Goal: Use online tool/utility: Utilize a website feature to perform a specific function

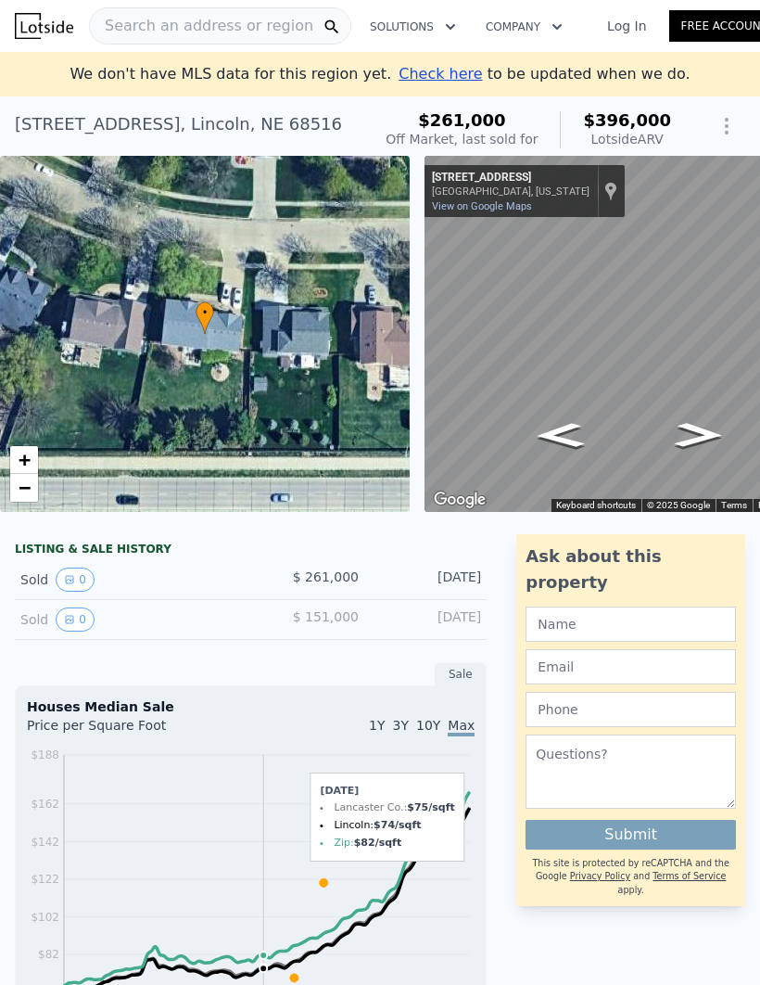
click at [728, 137] on button "Show Options" at bounding box center [726, 126] width 37 height 37
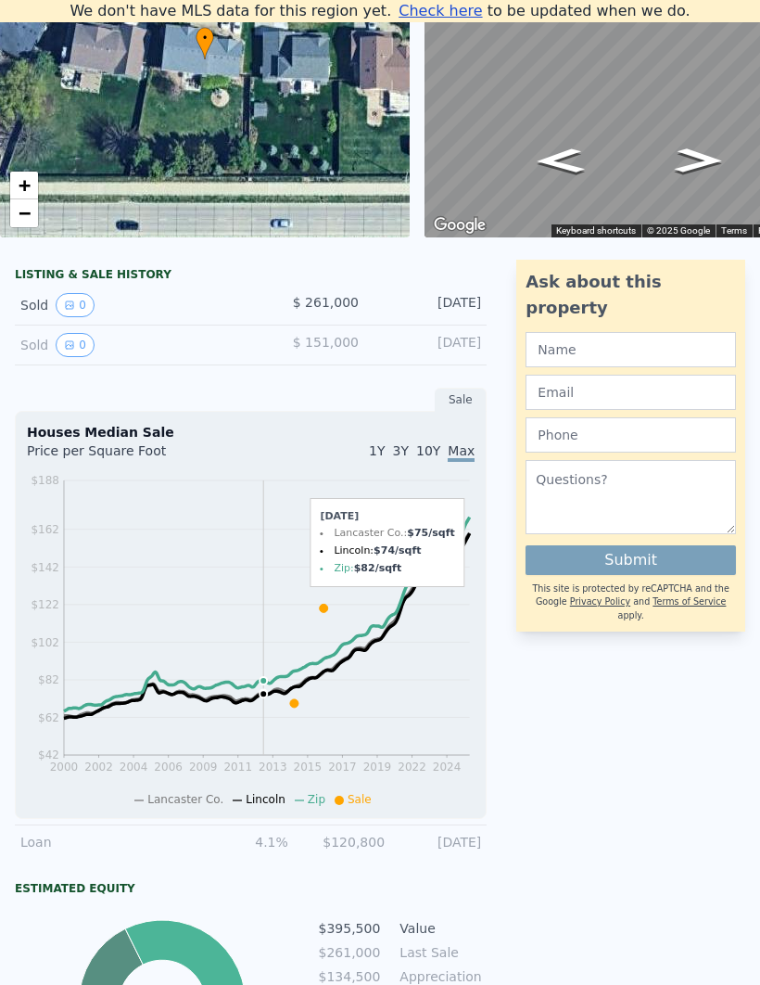
scroll to position [261, 0]
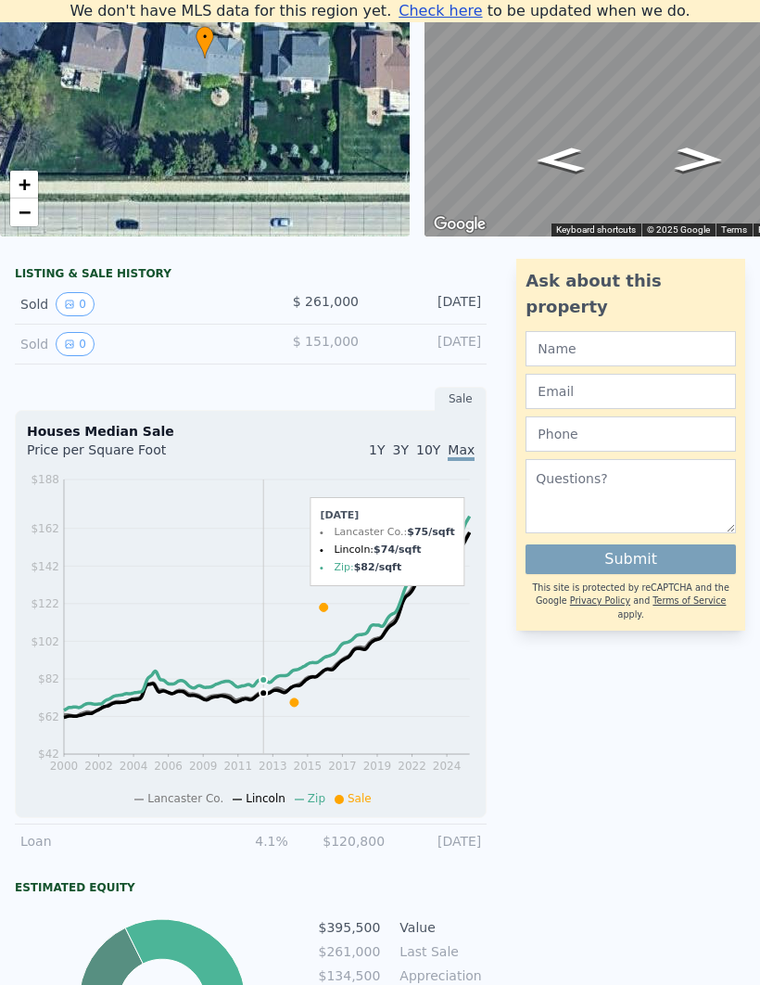
click at [76, 299] on button "0" at bounding box center [75, 304] width 39 height 24
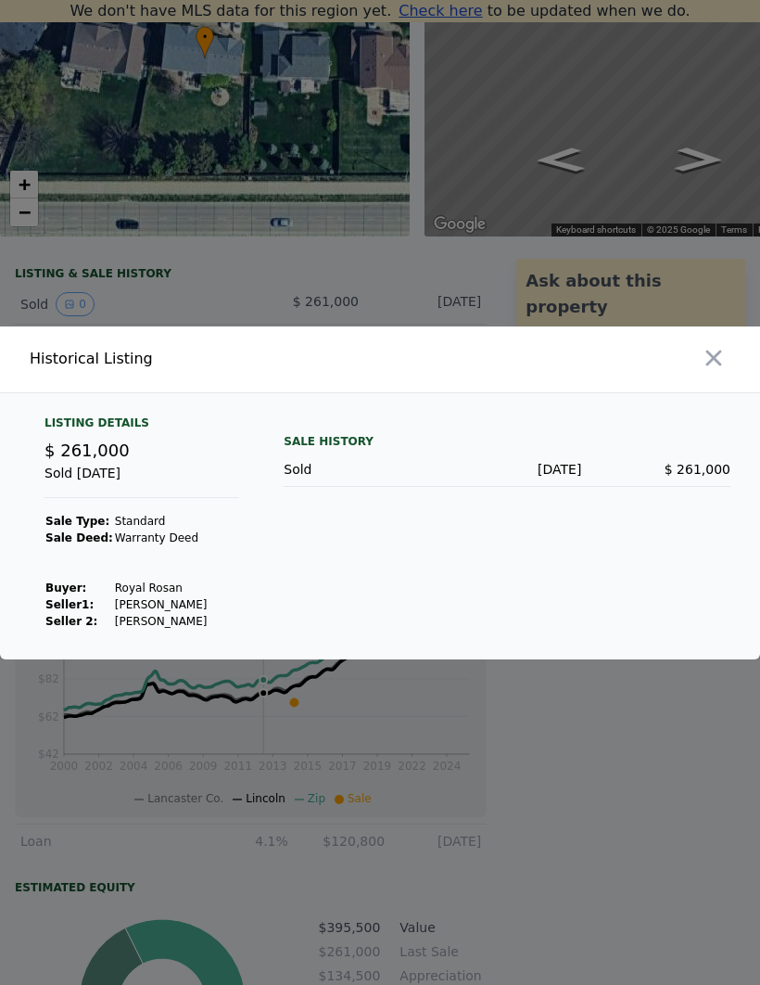
click at [717, 371] on icon "button" at bounding box center [714, 358] width 26 height 26
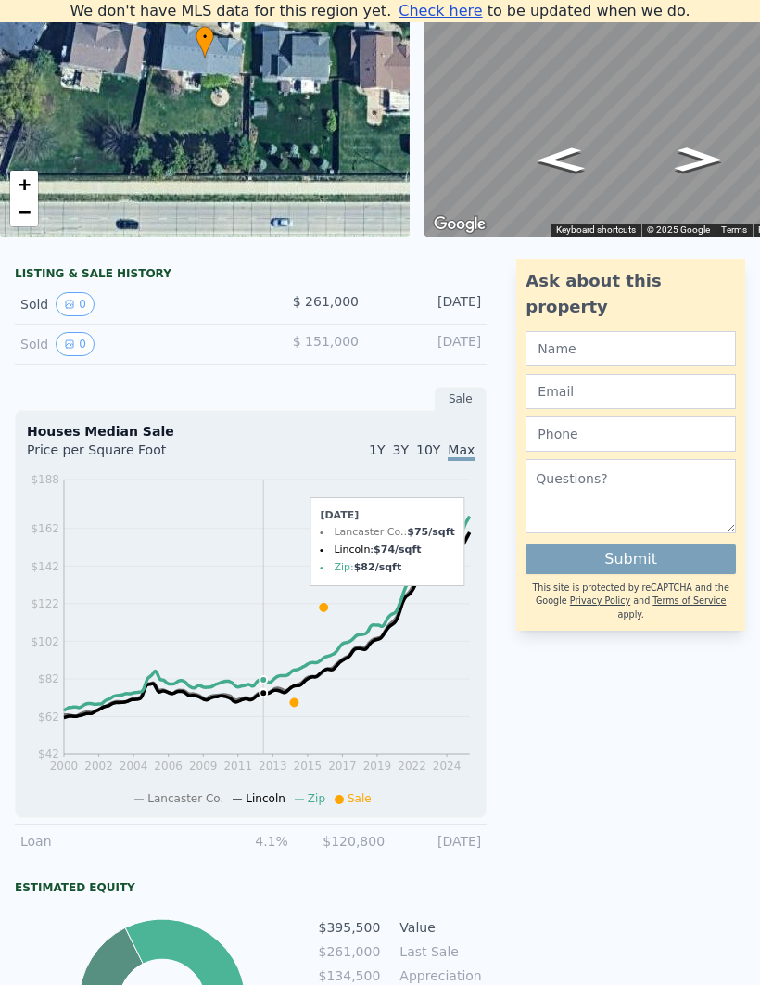
click at [73, 332] on button "0" at bounding box center [75, 344] width 39 height 24
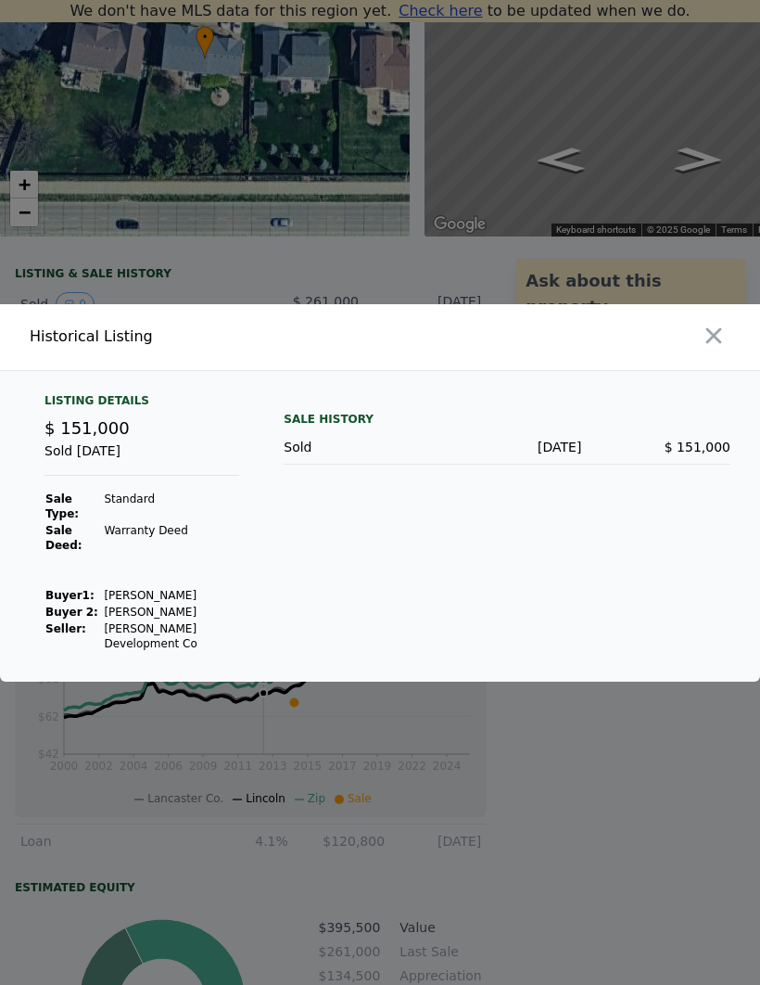
click at [719, 343] on icon "button" at bounding box center [714, 335] width 16 height 16
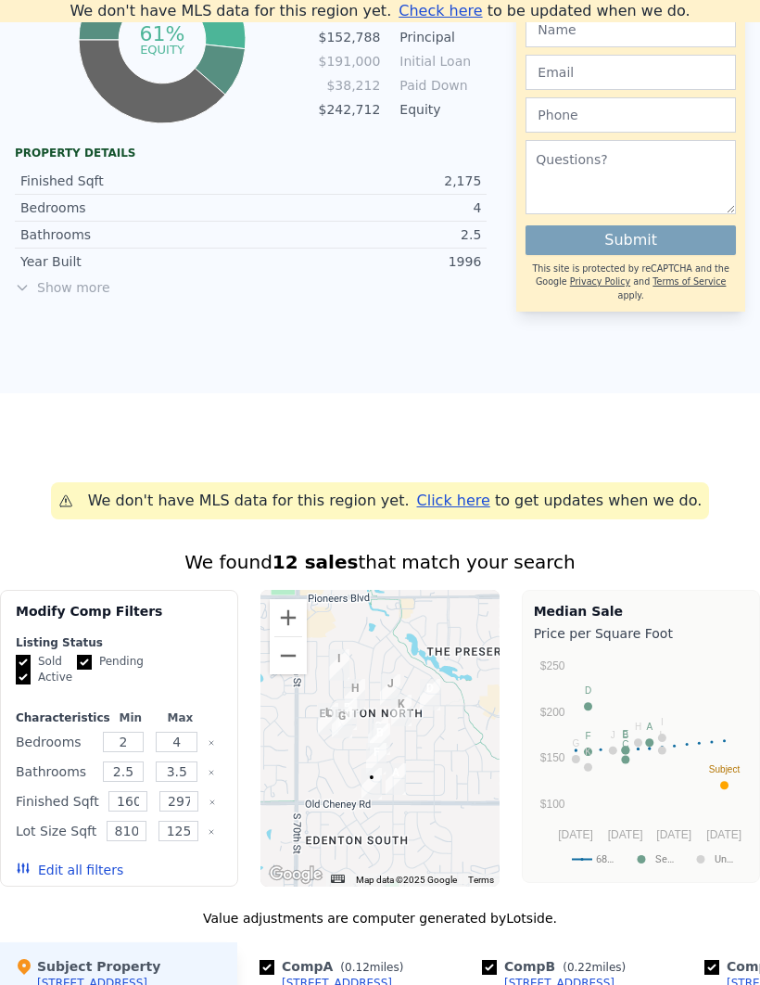
scroll to position [1225, 0]
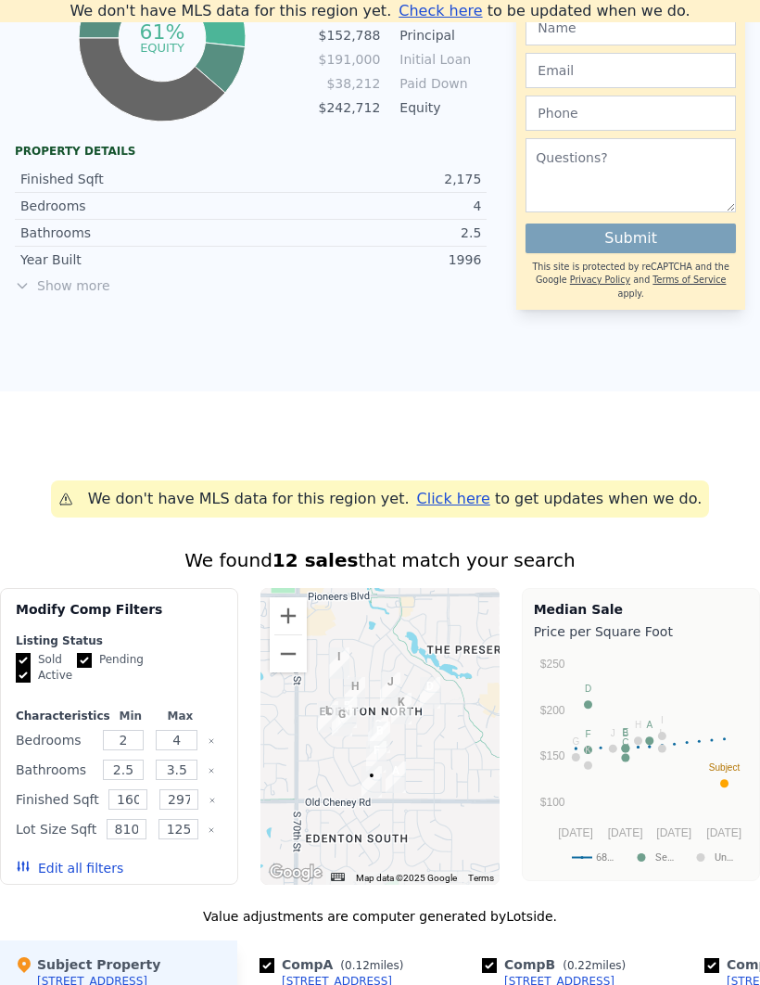
click at [31, 294] on span "Show more" at bounding box center [251, 285] width 472 height 19
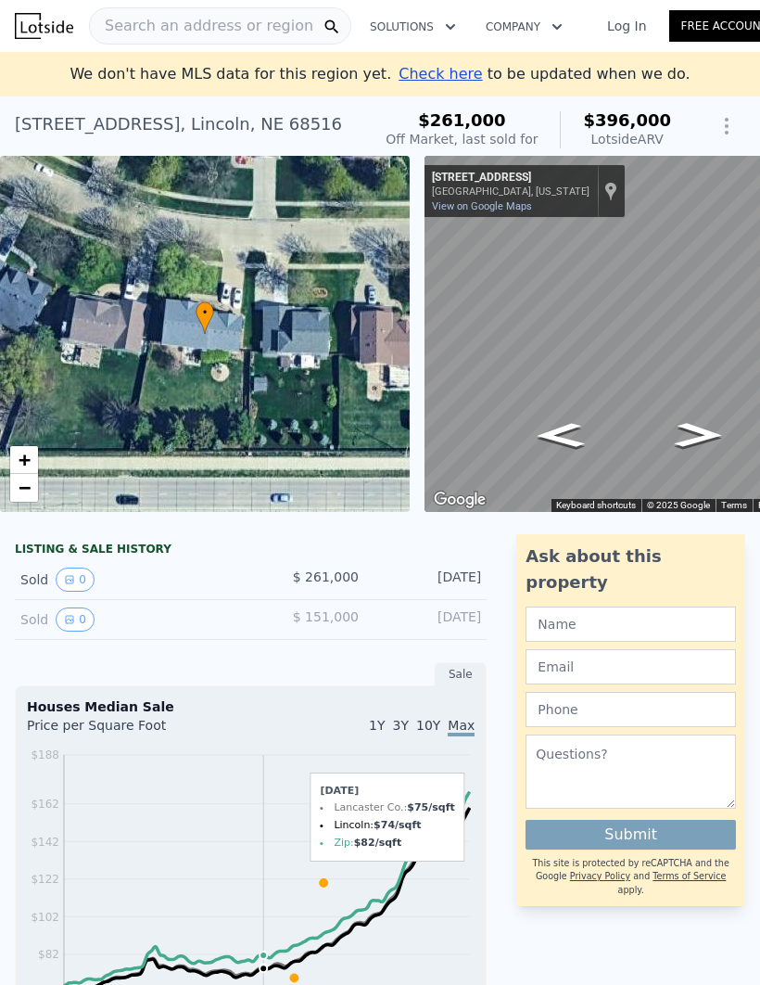
scroll to position [0, 0]
click at [248, 28] on span "Search an address or region" at bounding box center [201, 26] width 223 height 22
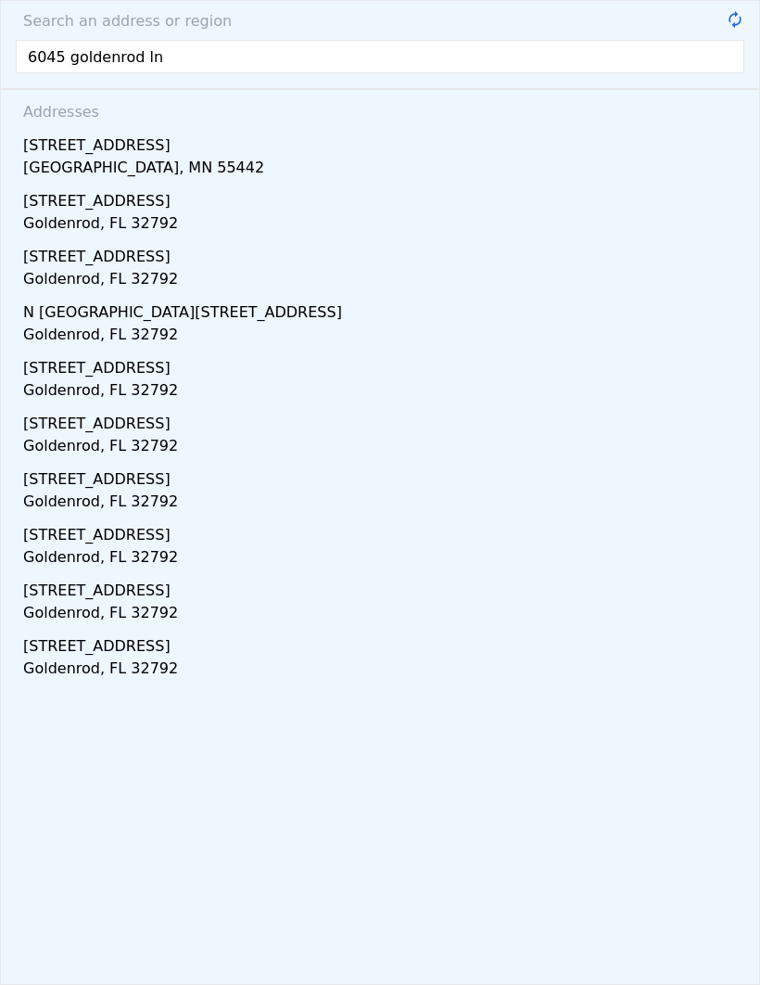
type input "6045 goldenrod ln n"
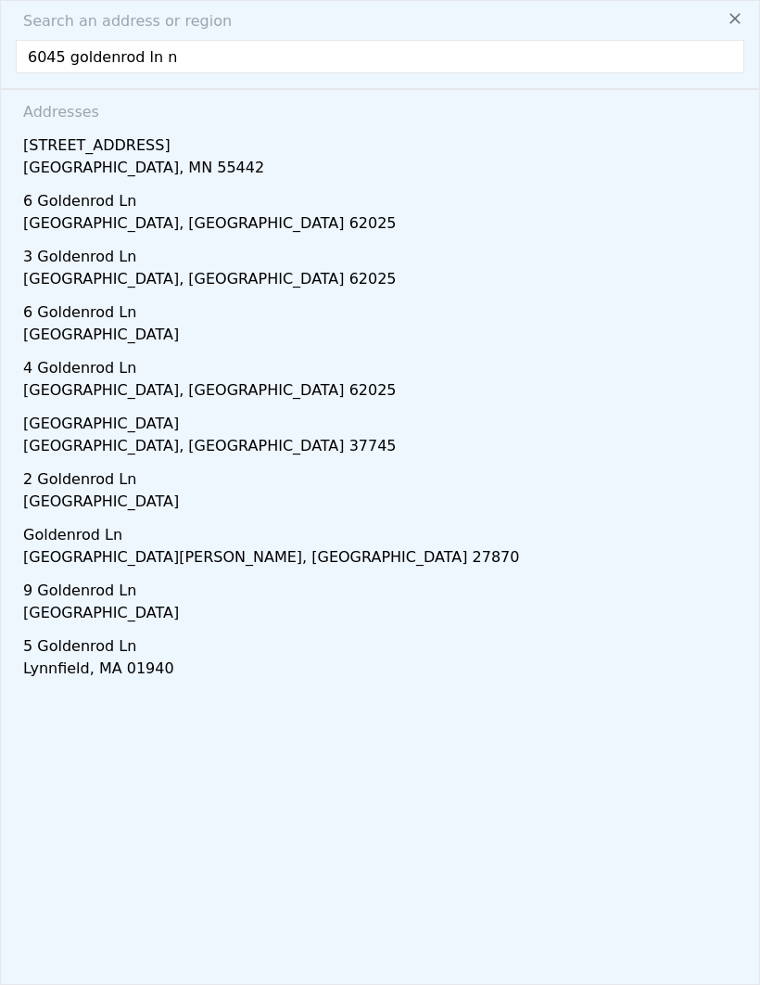
click at [44, 152] on div "[STREET_ADDRESS]" at bounding box center [383, 142] width 721 height 30
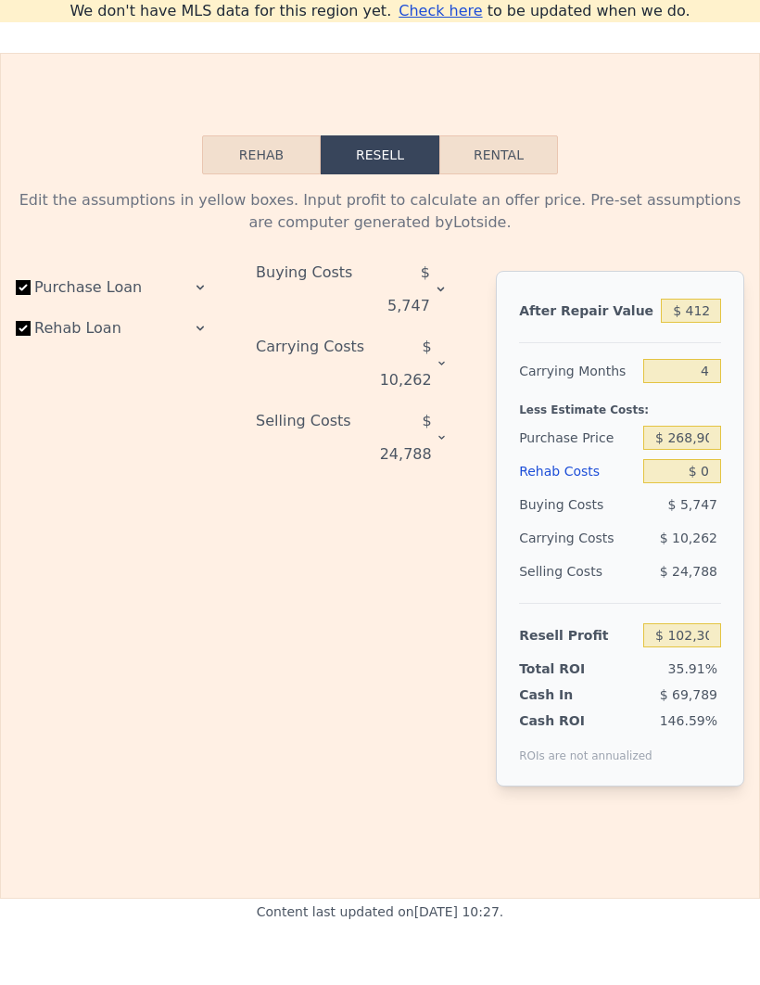
scroll to position [3224, 0]
click at [278, 162] on button "Rehab" at bounding box center [261, 154] width 119 height 39
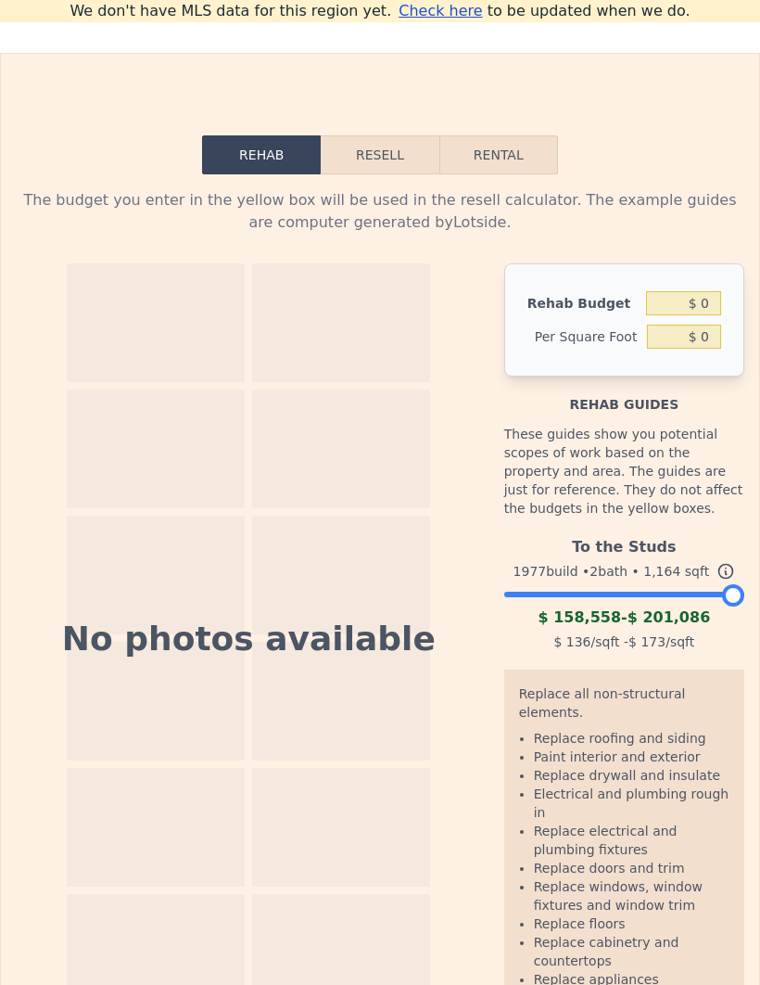
click at [373, 158] on button "Resell" at bounding box center [380, 154] width 118 height 39
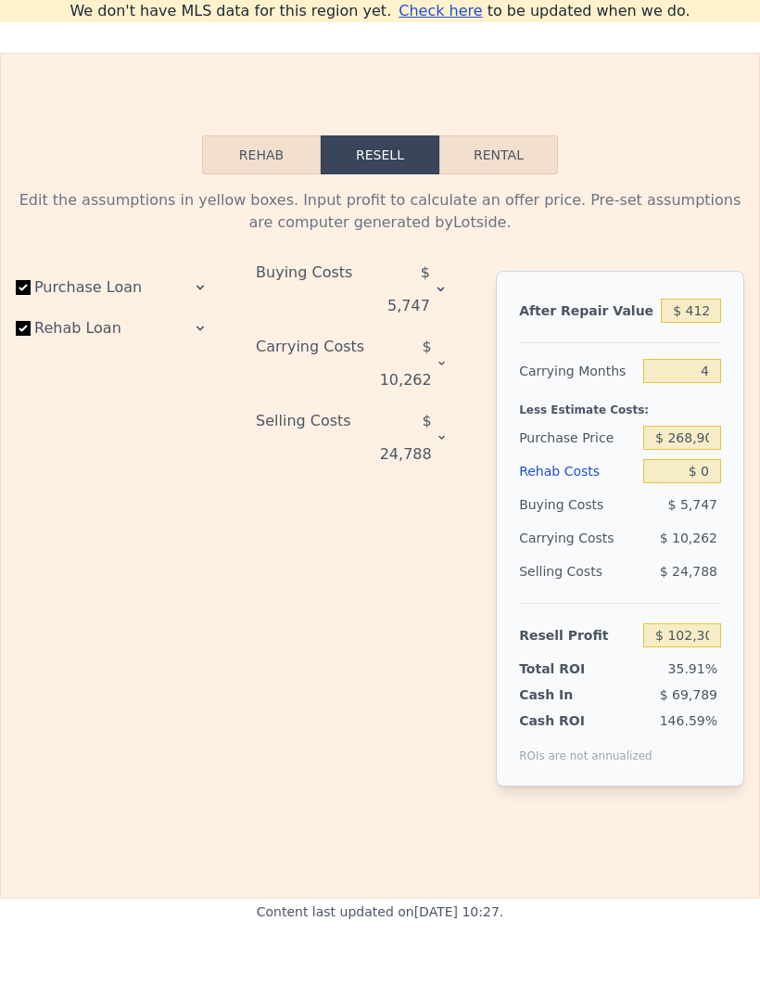
click at [248, 164] on button "Rehab" at bounding box center [261, 154] width 119 height 39
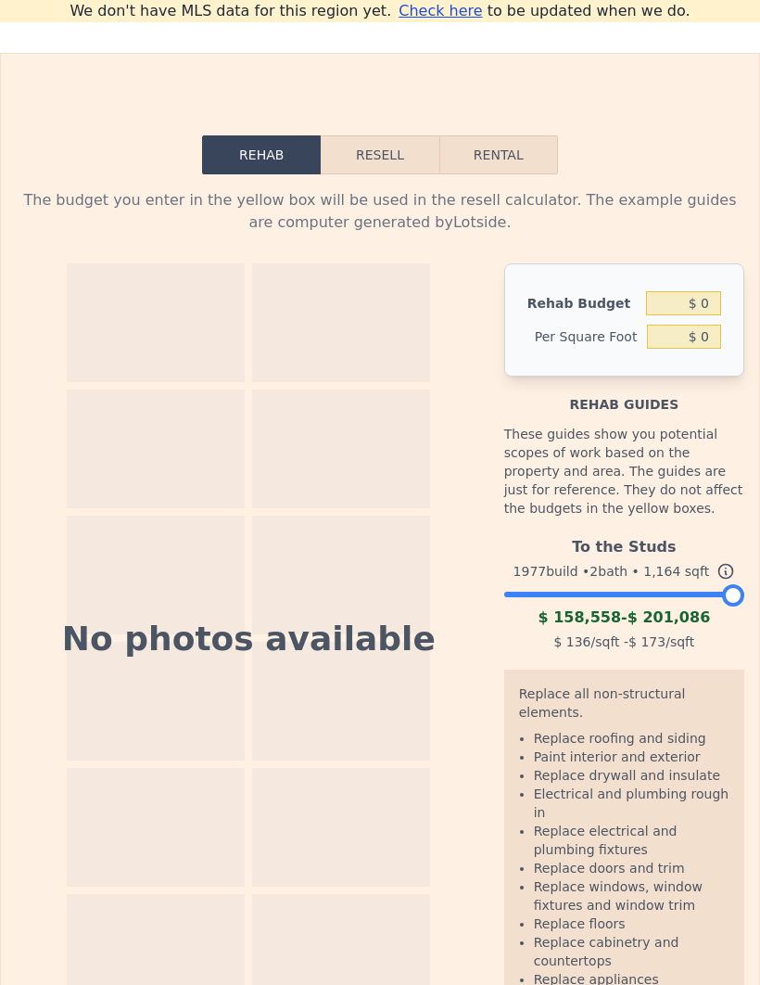
click at [499, 173] on button "Rental" at bounding box center [498, 154] width 119 height 39
select select "30"
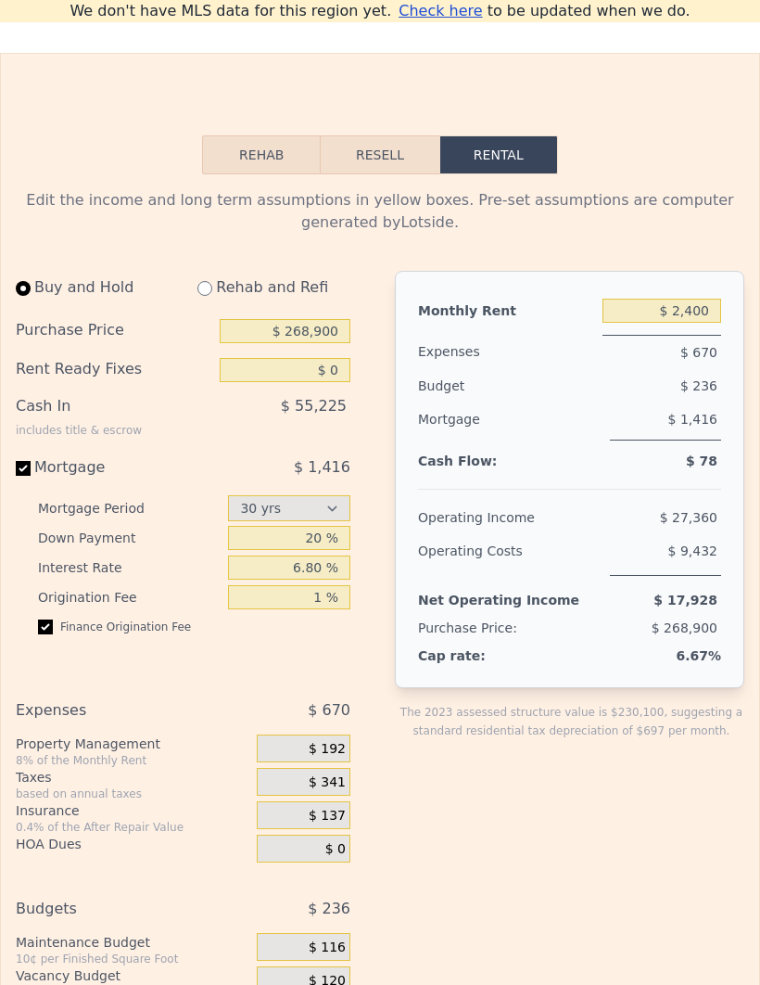
click at [383, 162] on button "Resell" at bounding box center [380, 154] width 118 height 39
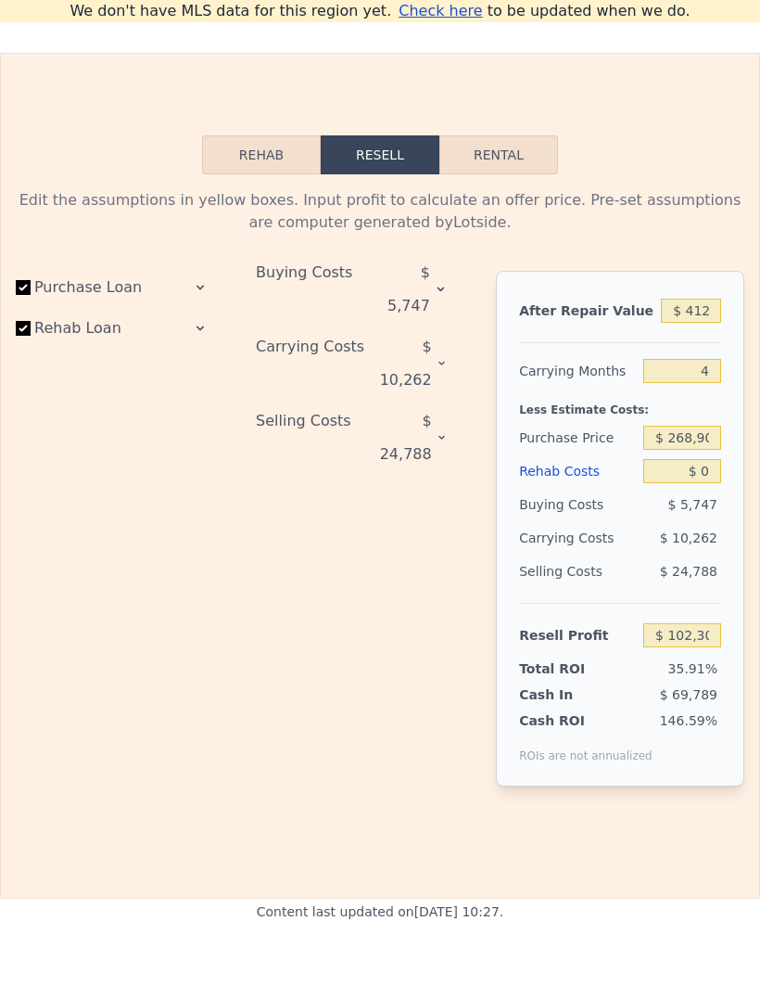
click at [257, 161] on button "Rehab" at bounding box center [261, 154] width 119 height 39
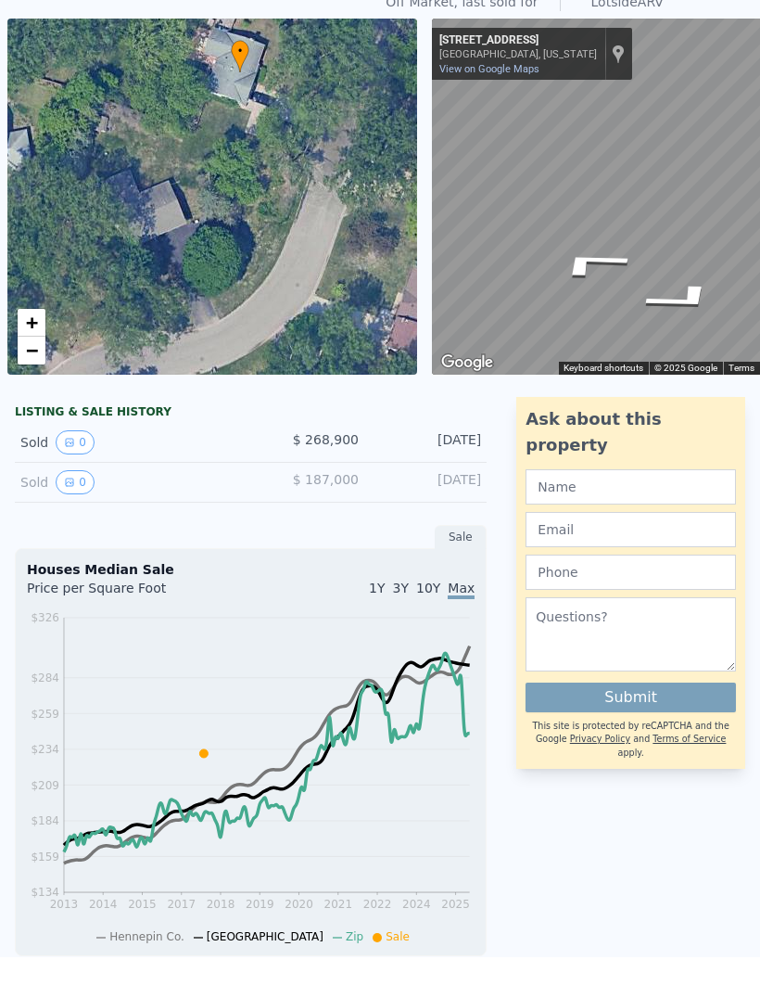
scroll to position [0, 7]
